Goal: Find specific page/section: Find specific page/section

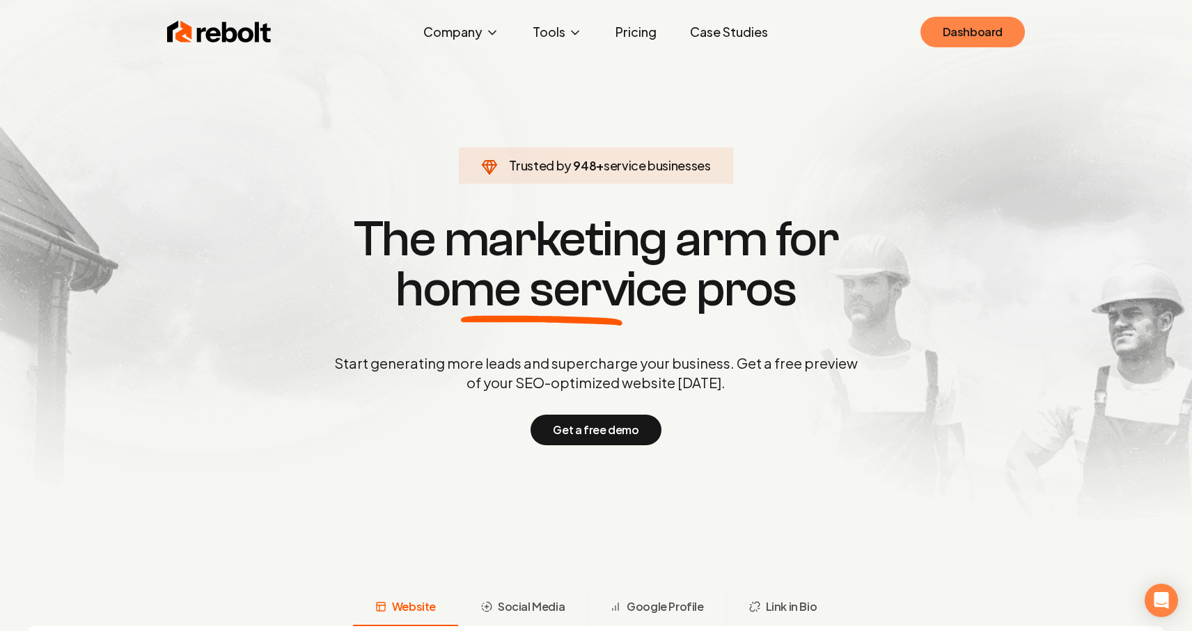
click at [956, 40] on link "Dashboard" at bounding box center [972, 32] width 104 height 31
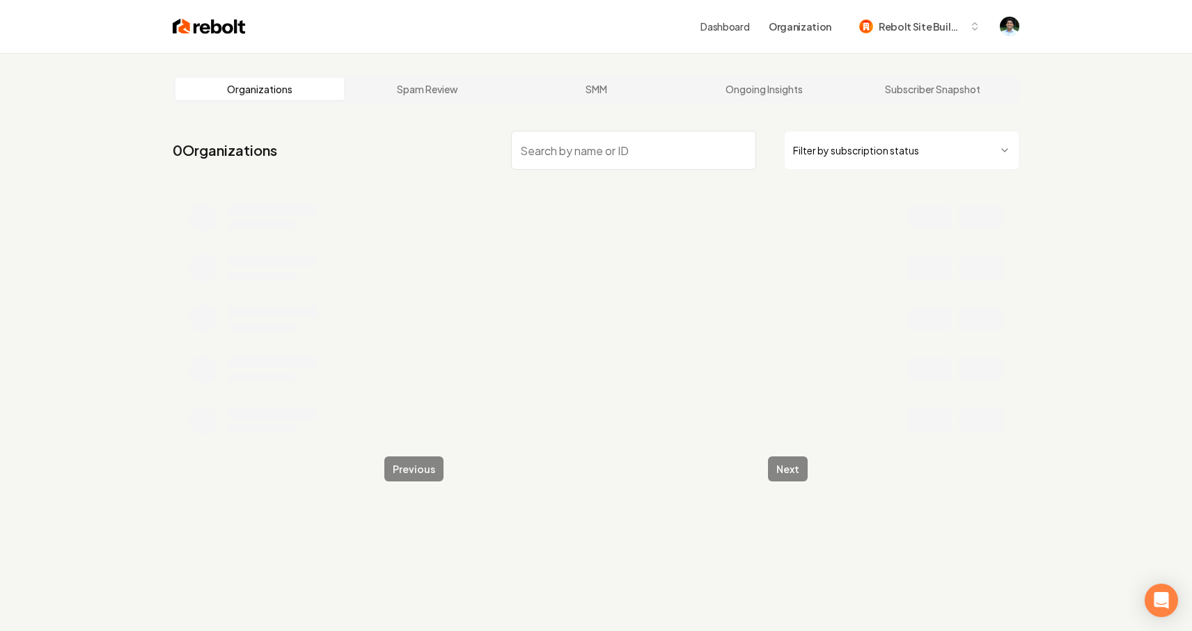
click at [574, 157] on input "search" at bounding box center [633, 150] width 245 height 39
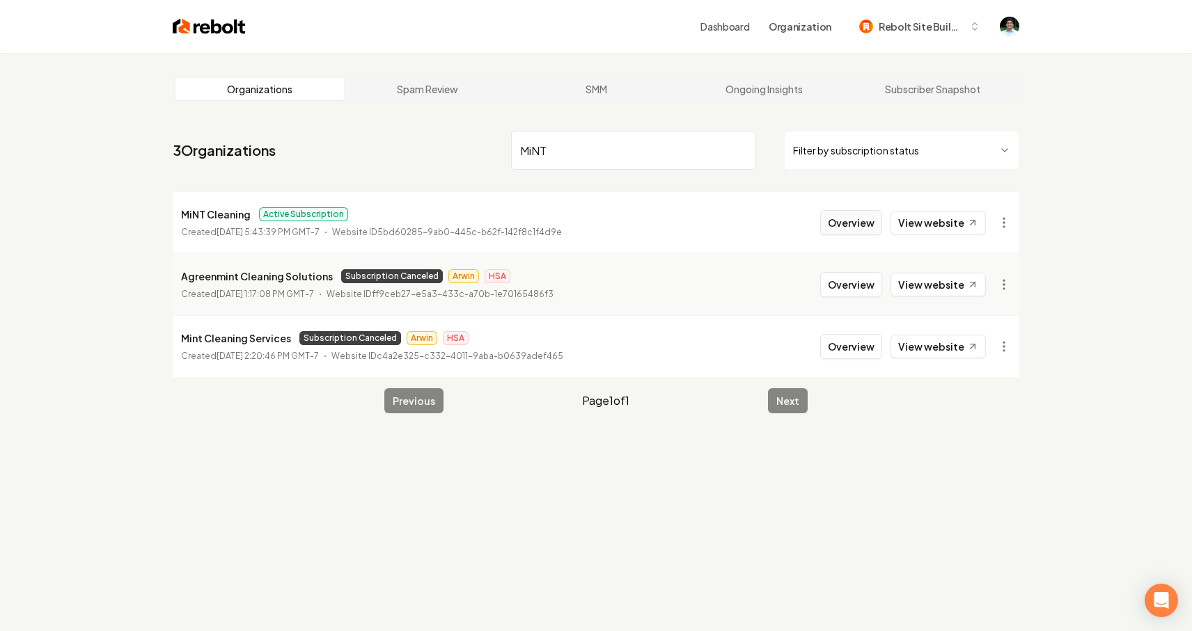
type input "MiNT"
click at [863, 221] on button "Overview" at bounding box center [851, 222] width 62 height 25
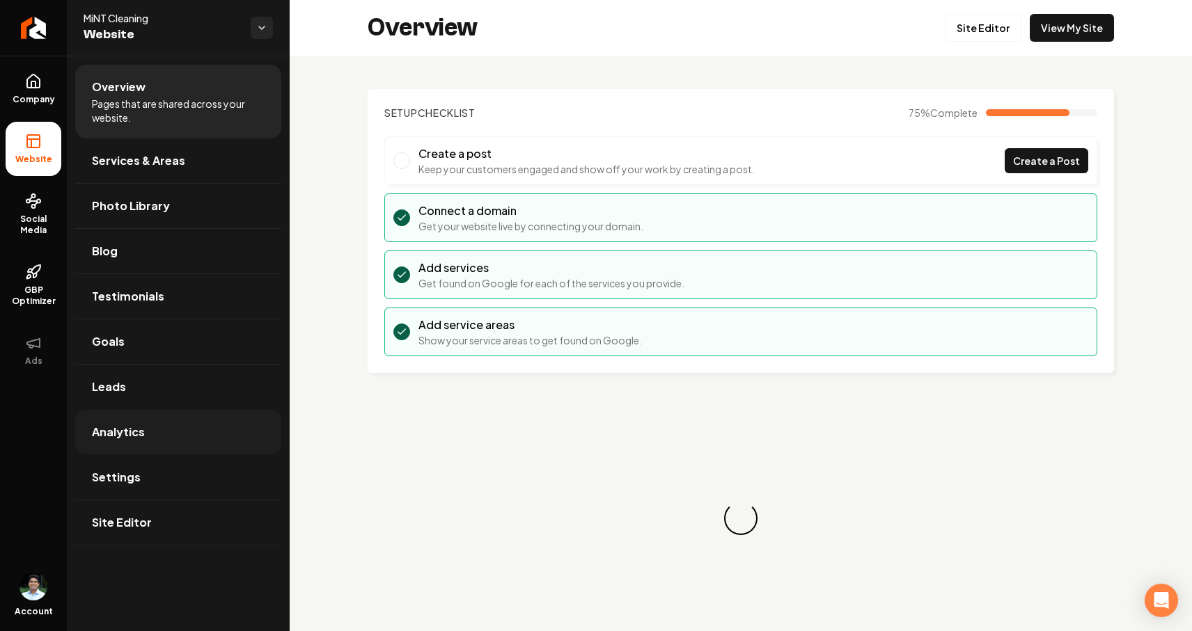
click at [148, 440] on link "Analytics" at bounding box center [178, 432] width 206 height 45
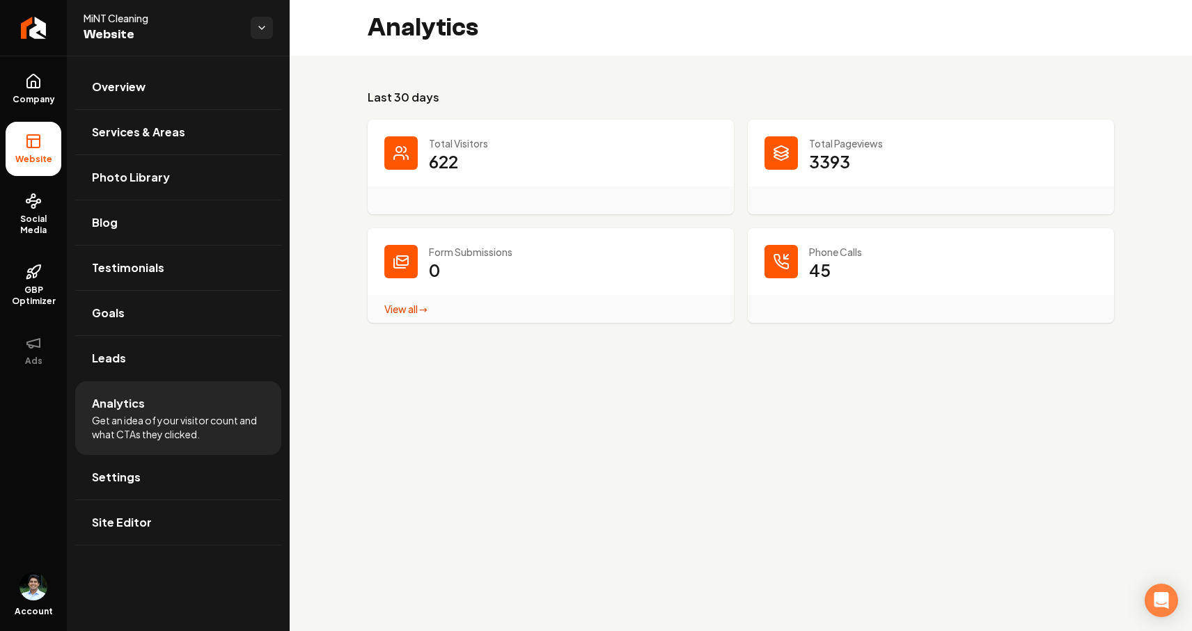
click at [1046, 94] on h3 "Last 30 days" at bounding box center [741, 97] width 746 height 17
